Goal: Task Accomplishment & Management: Manage account settings

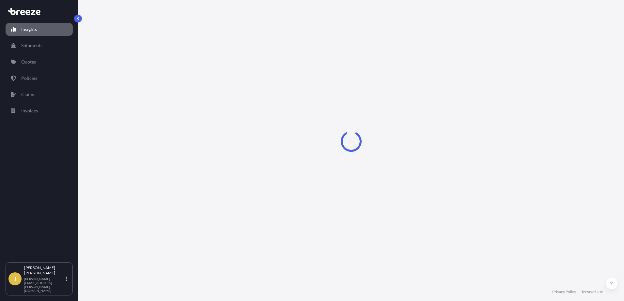
select select "2025"
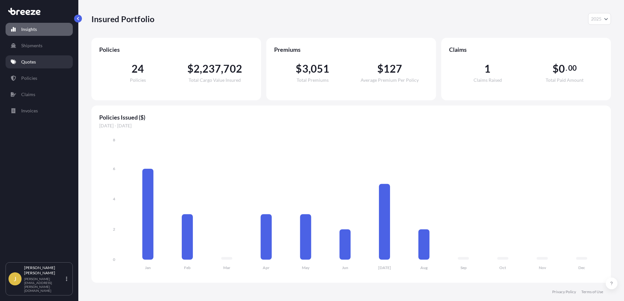
click at [30, 63] on p "Quotes" at bounding box center [28, 62] width 15 height 7
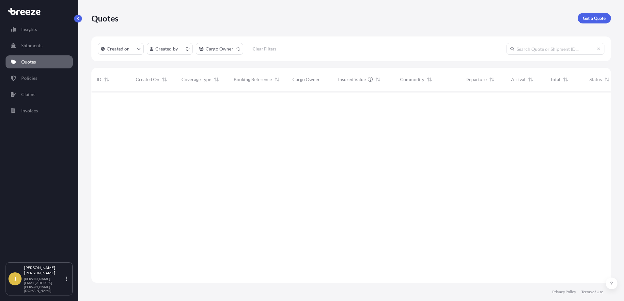
scroll to position [191, 514]
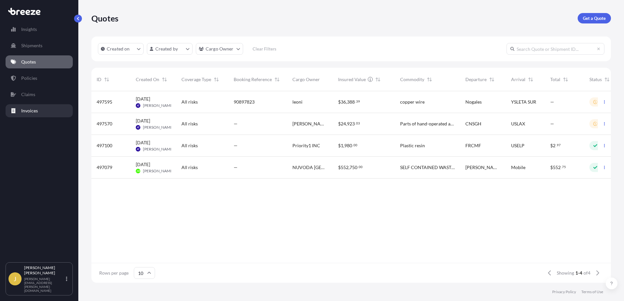
click at [28, 112] on p "Invoices" at bounding box center [29, 111] width 17 height 7
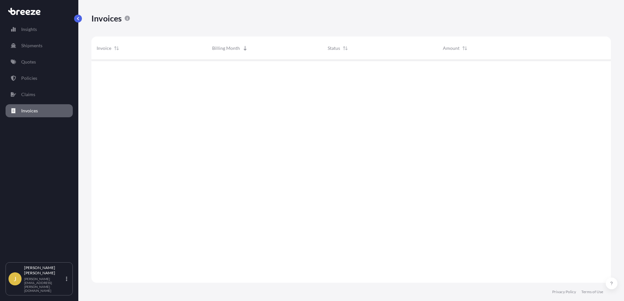
scroll to position [225, 514]
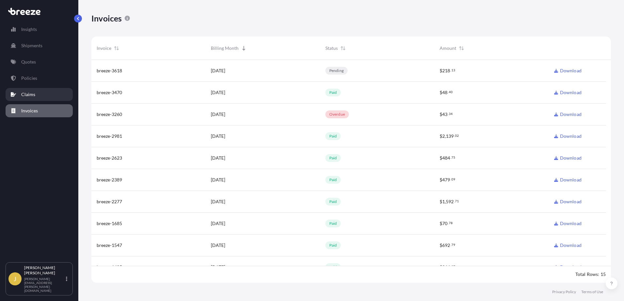
click at [31, 94] on p "Claims" at bounding box center [28, 94] width 14 height 7
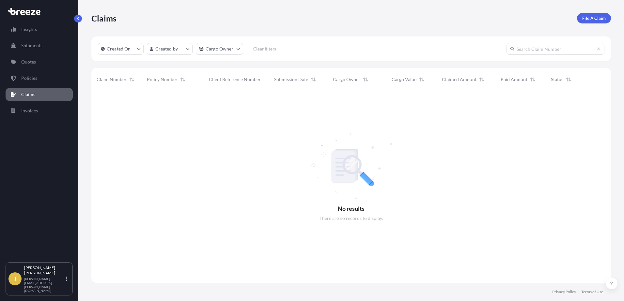
scroll to position [191, 514]
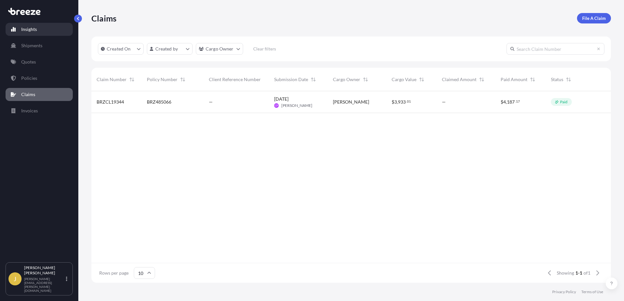
click at [32, 30] on p "Insights" at bounding box center [29, 29] width 16 height 7
select select "2025"
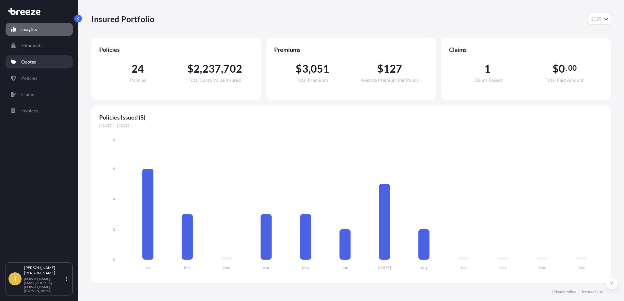
click at [28, 61] on p "Quotes" at bounding box center [28, 62] width 15 height 7
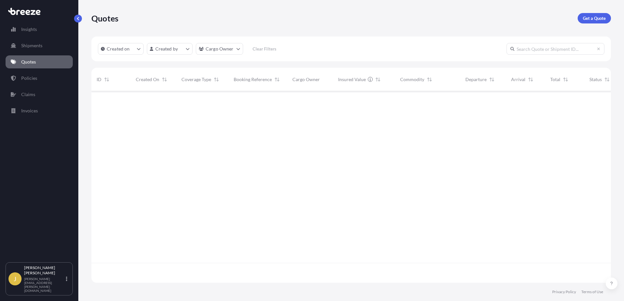
scroll to position [191, 514]
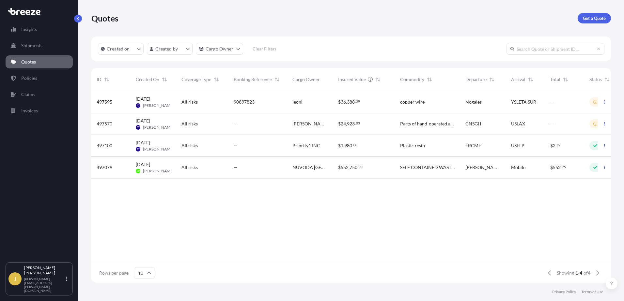
drag, startPoint x: 34, startPoint y: 243, endPoint x: 32, endPoint y: 273, distance: 30.4
click at [32, 263] on div "Insights Shipments Quotes Policies Claims Invoices" at bounding box center [39, 140] width 67 height 246
click at [42, 288] on p "[PERSON_NAME][EMAIL_ADDRESS][PERSON_NAME][DOMAIN_NAME]" at bounding box center [44, 285] width 40 height 16
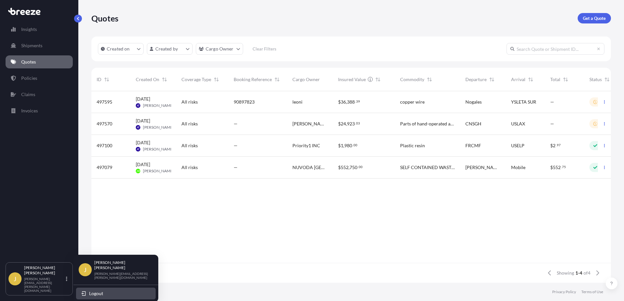
click at [97, 291] on span "Logout" at bounding box center [96, 294] width 14 height 7
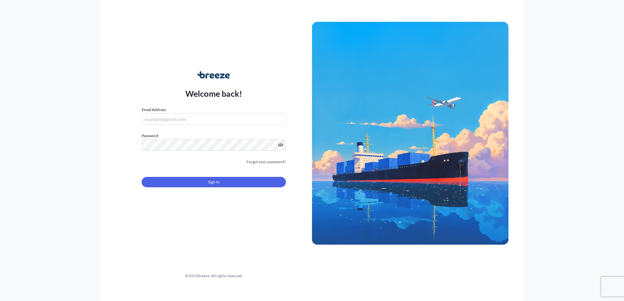
type input "[PERSON_NAME][EMAIL_ADDRESS][PERSON_NAME][DOMAIN_NAME]"
